Goal: Check status: Check status

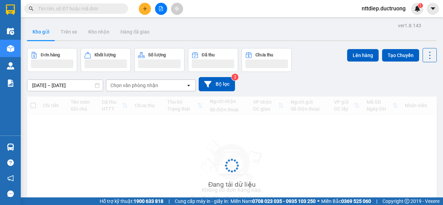
click at [56, 5] on input "text" at bounding box center [79, 9] width 82 height 8
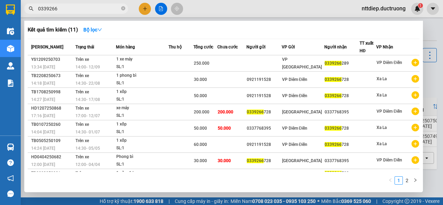
type input "0339266"
